Goal: Check status: Check status

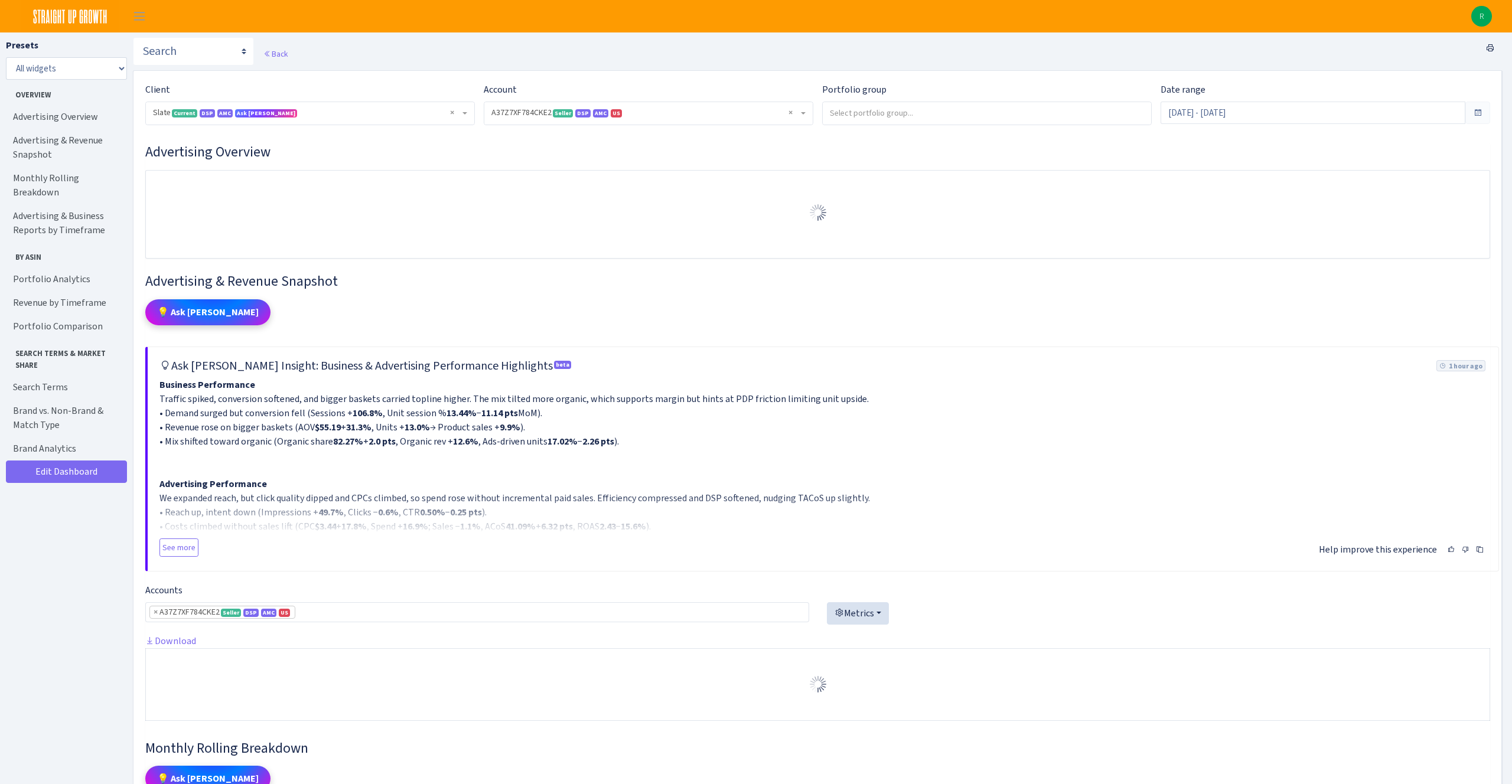
select select "2829161462337174"
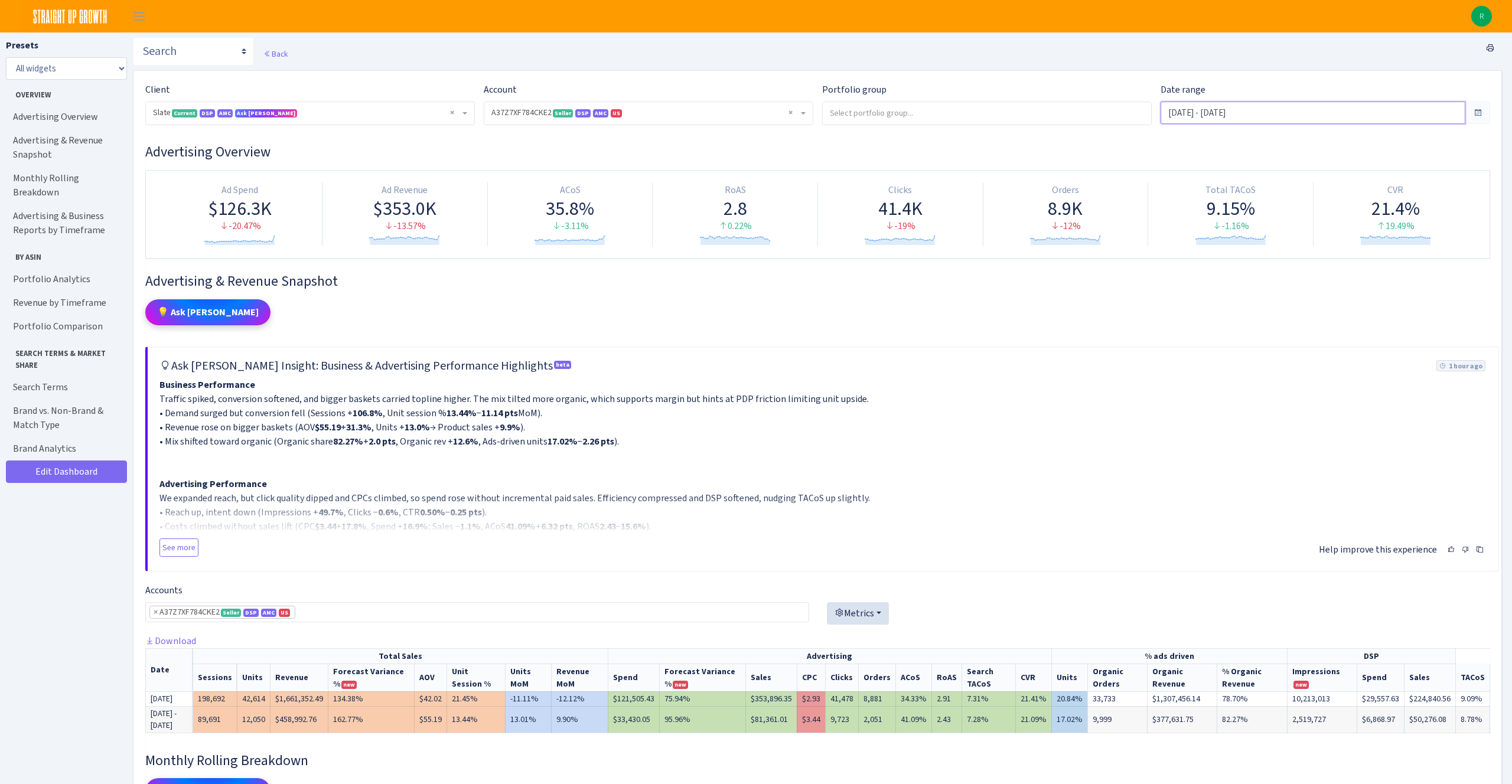
click at [1366, 119] on input "Sep 8, 2025 - Oct 7, 2025" at bounding box center [1313, 112] width 305 height 23
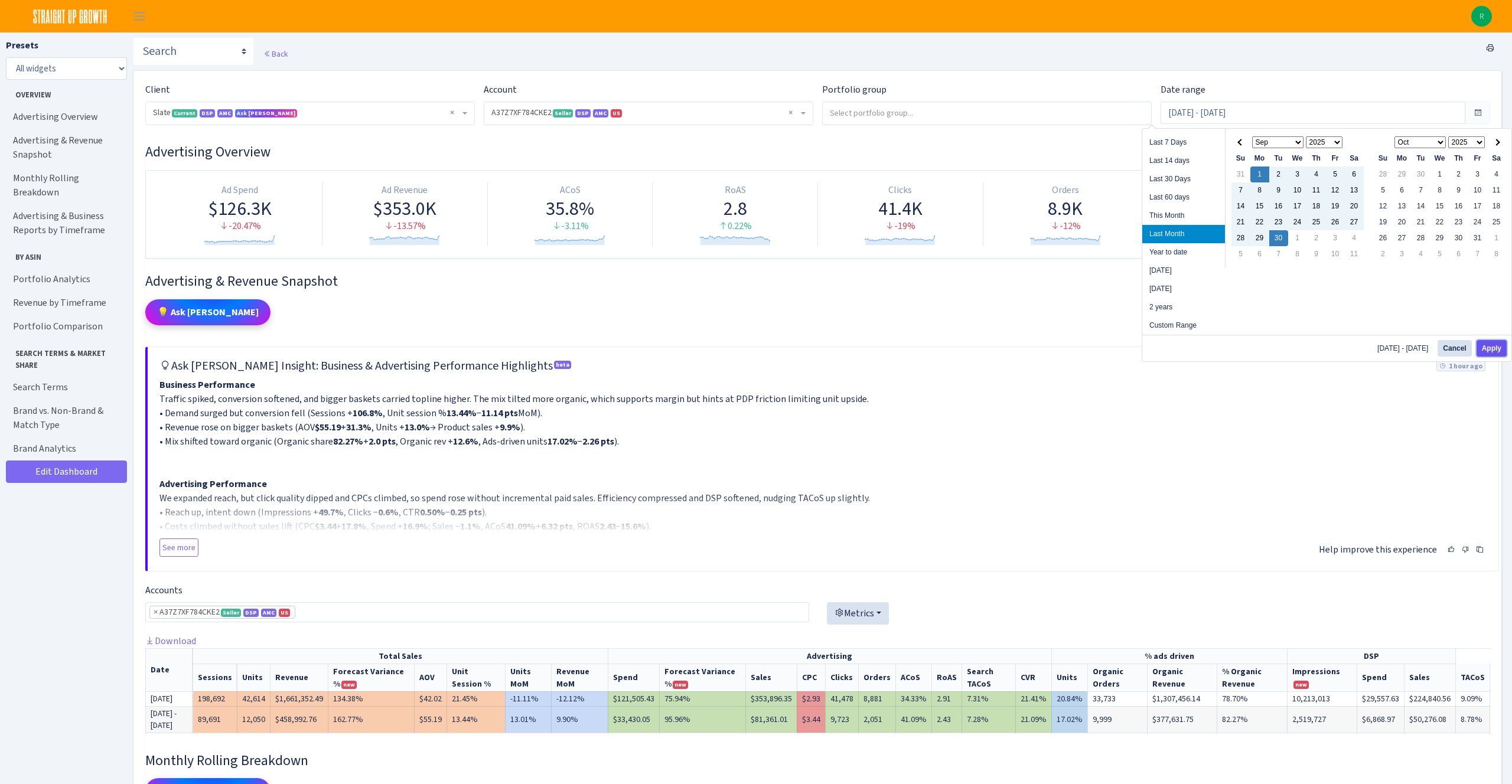
click at [1494, 354] on button "Apply" at bounding box center [1491, 349] width 30 height 17
type input "[DATE] - [DATE]"
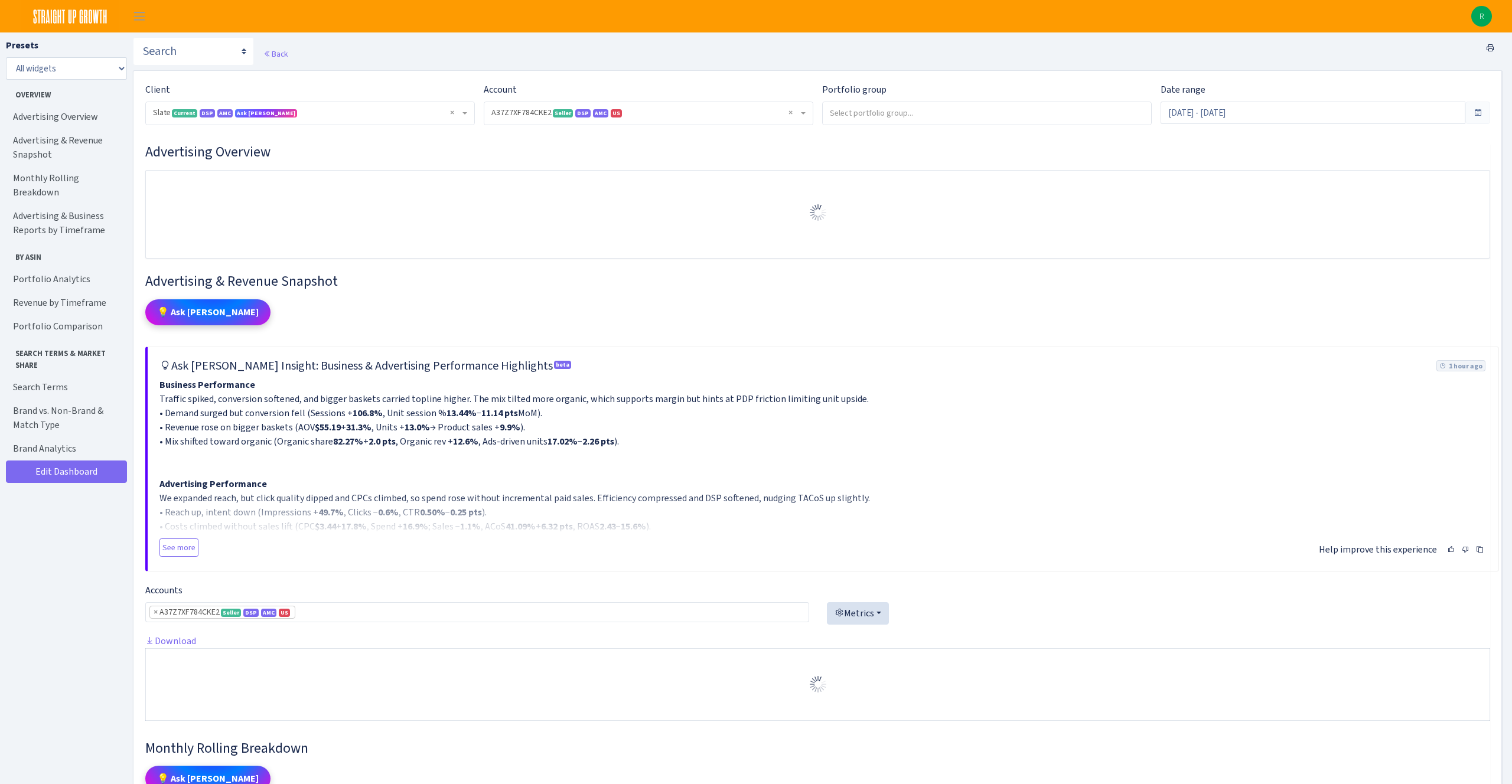
select select "2829161462337174"
